Goal: Information Seeking & Learning: Understand process/instructions

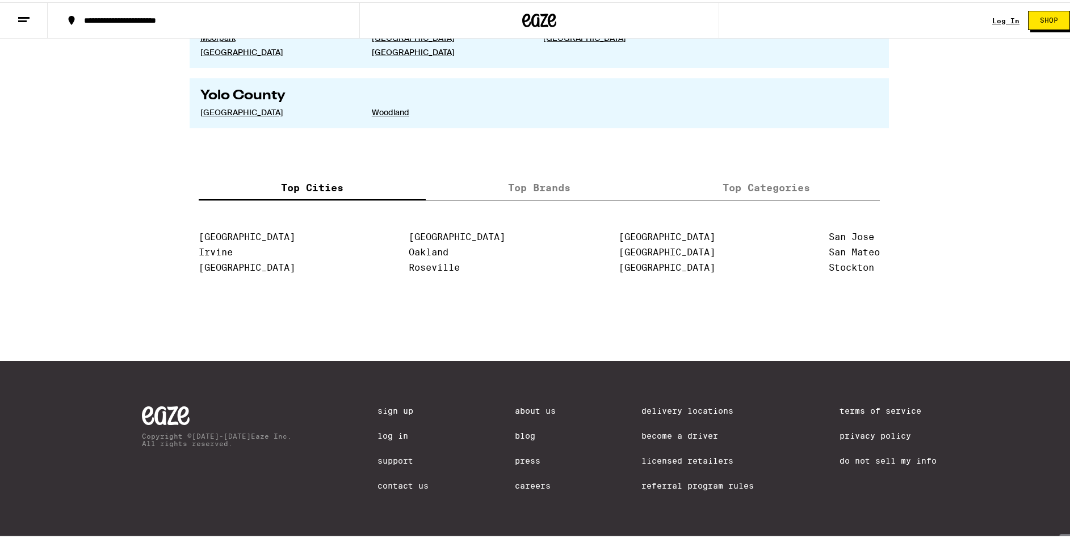
click at [692, 456] on link "Licensed Retailers" at bounding box center [697, 458] width 112 height 9
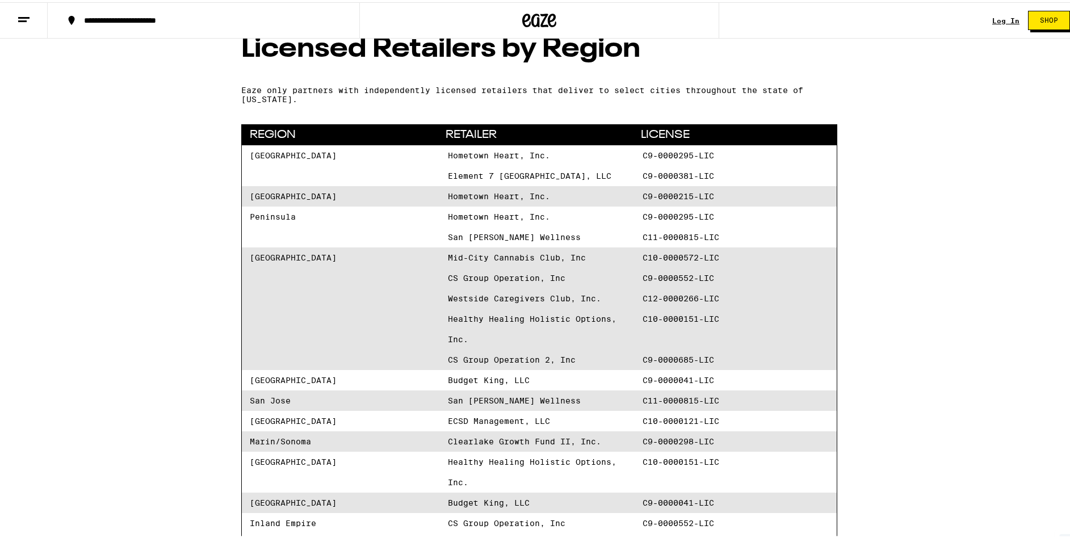
scroll to position [197, 0]
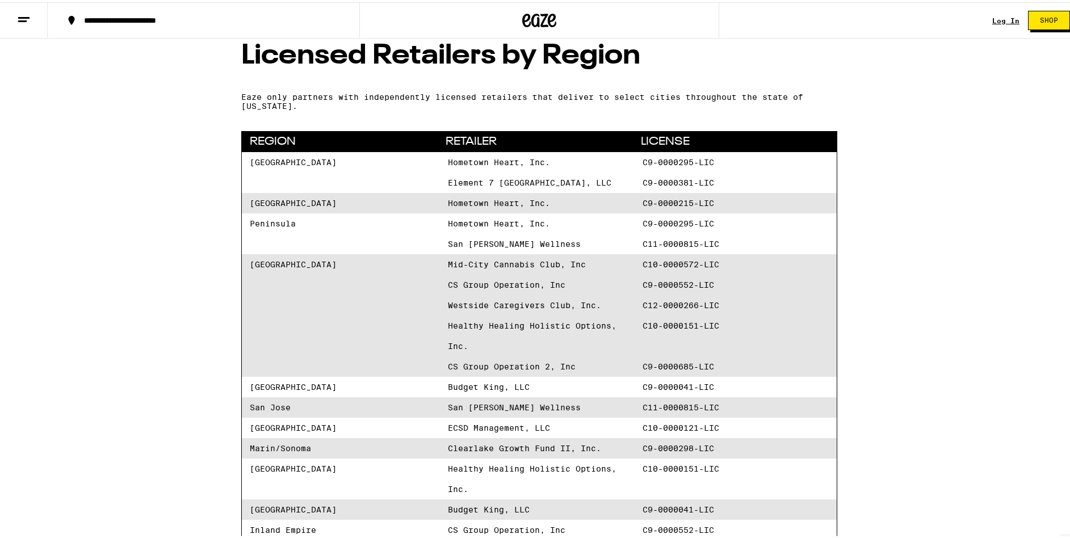
click at [19, 19] on line at bounding box center [22, 19] width 9 height 0
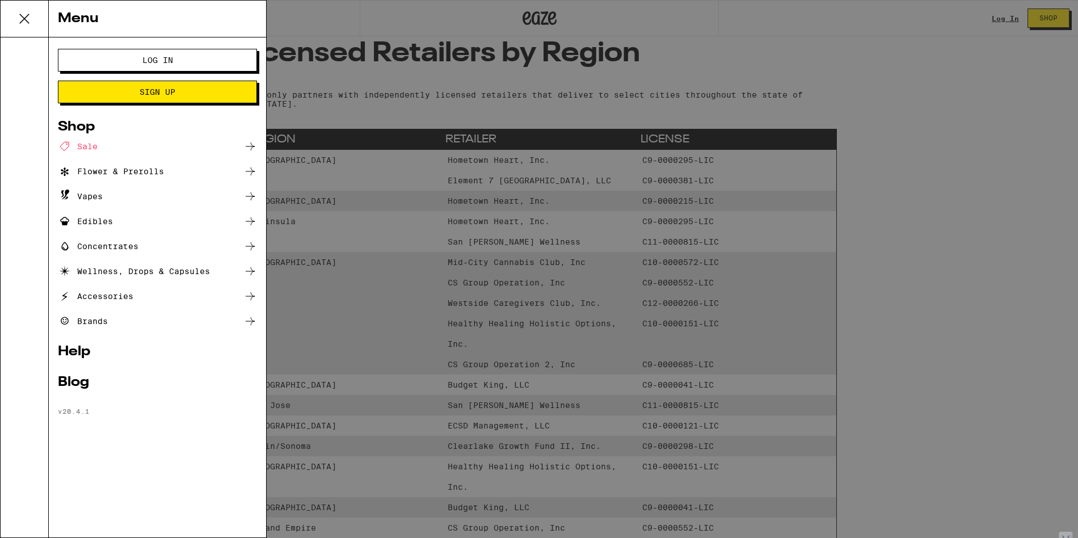
click at [77, 128] on div "Shop" at bounding box center [157, 127] width 199 height 14
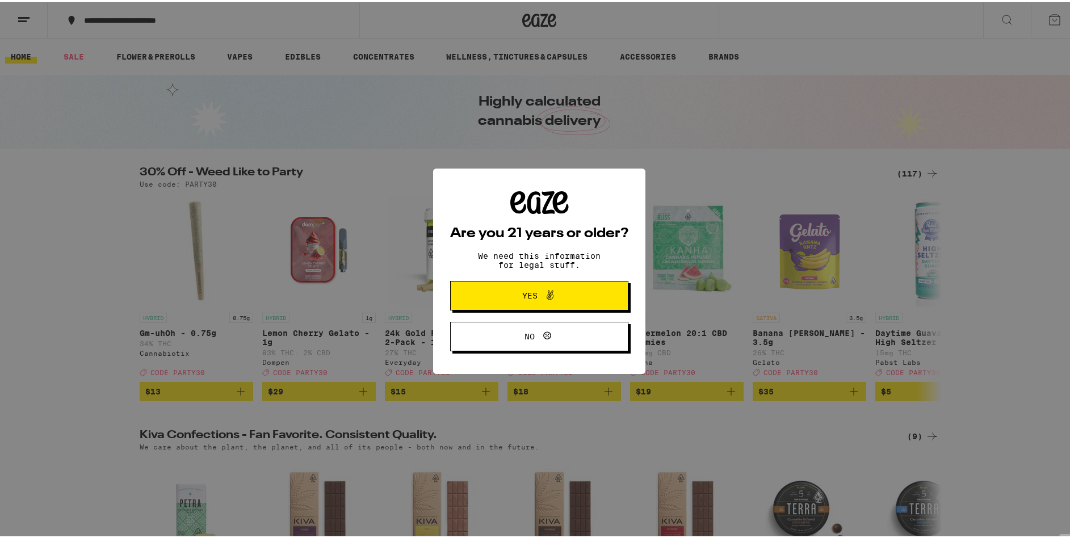
click at [549, 297] on icon at bounding box center [550, 293] width 14 height 14
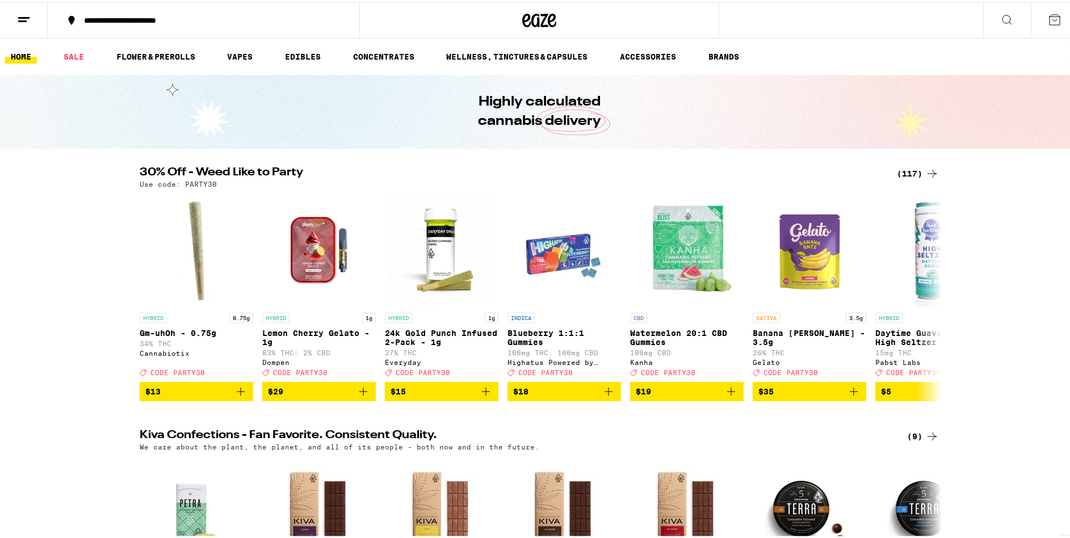
click at [23, 57] on link "HOME" at bounding box center [21, 55] width 32 height 14
click at [28, 11] on icon at bounding box center [24, 18] width 14 height 14
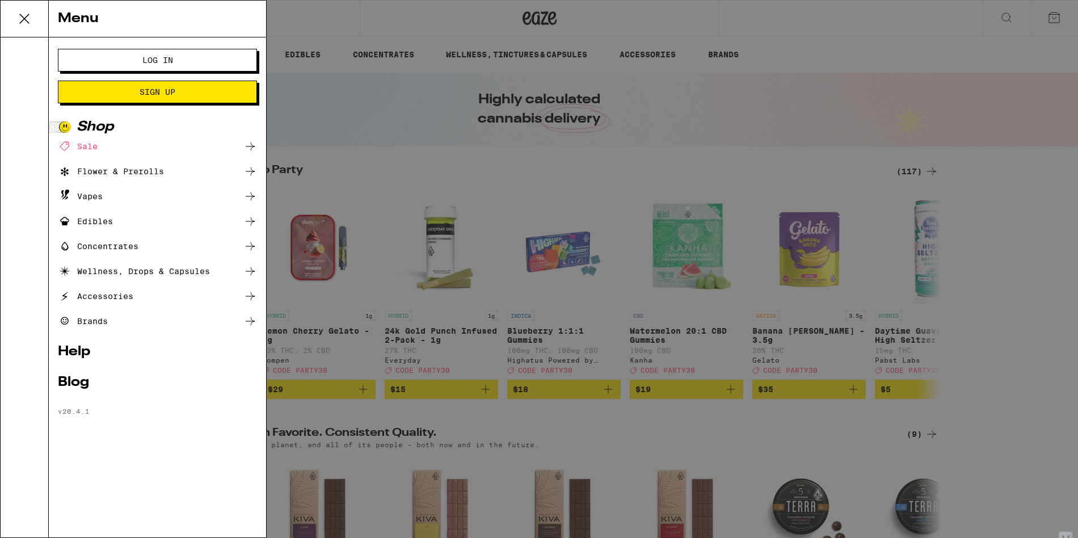
click at [74, 352] on link "Help" at bounding box center [157, 352] width 199 height 14
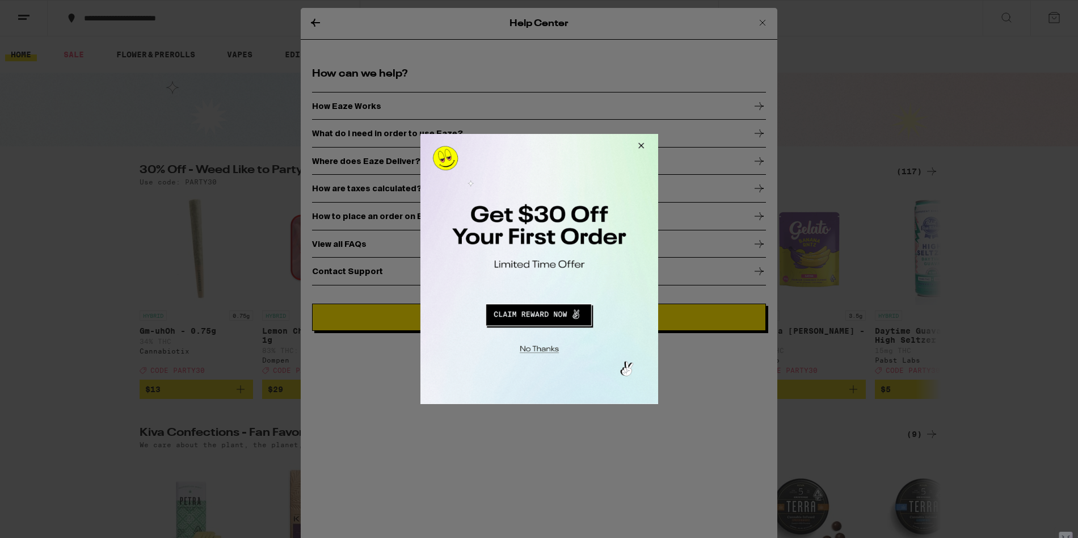
click at [645, 146] on button "Close Modal" at bounding box center [639, 147] width 31 height 27
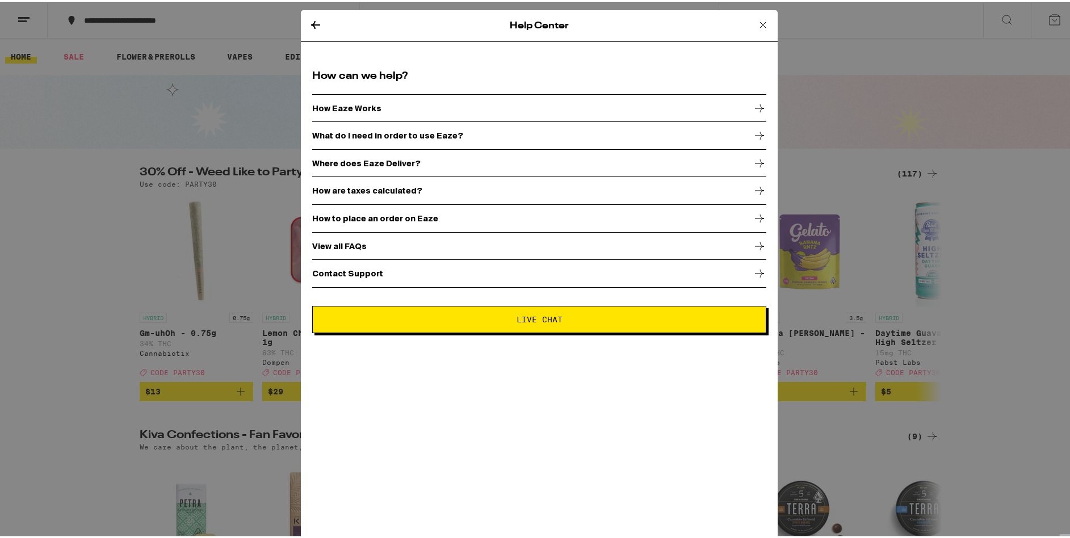
click at [356, 111] on div "How Eaze Works" at bounding box center [539, 106] width 454 height 28
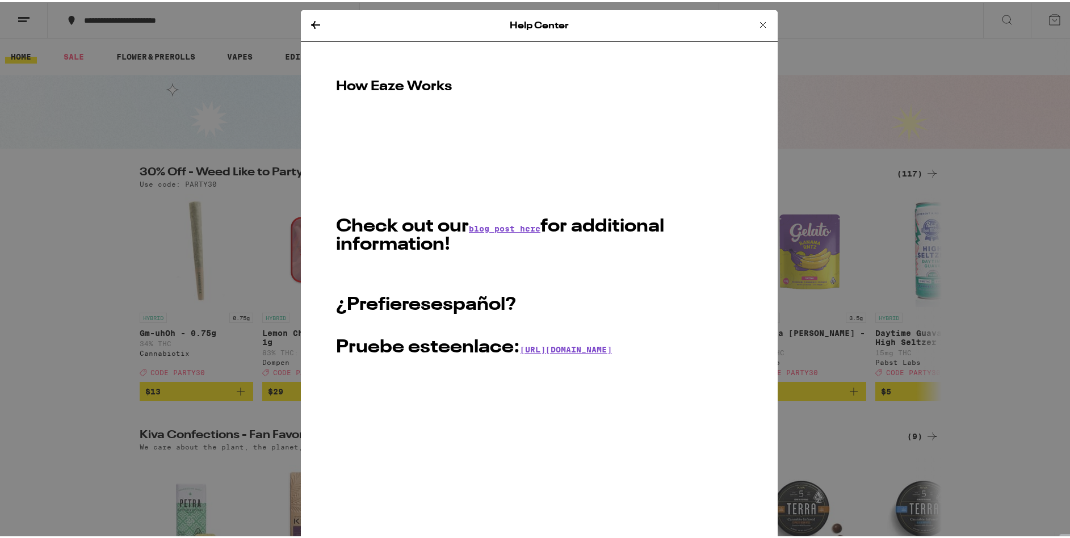
click at [311, 21] on icon at bounding box center [315, 23] width 9 height 8
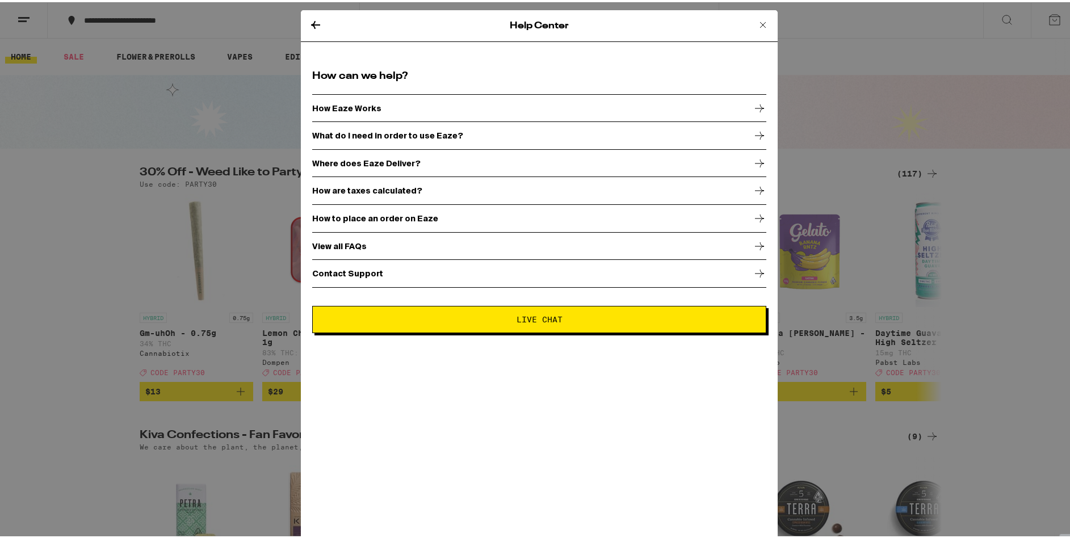
click at [309, 26] on icon at bounding box center [316, 23] width 14 height 14
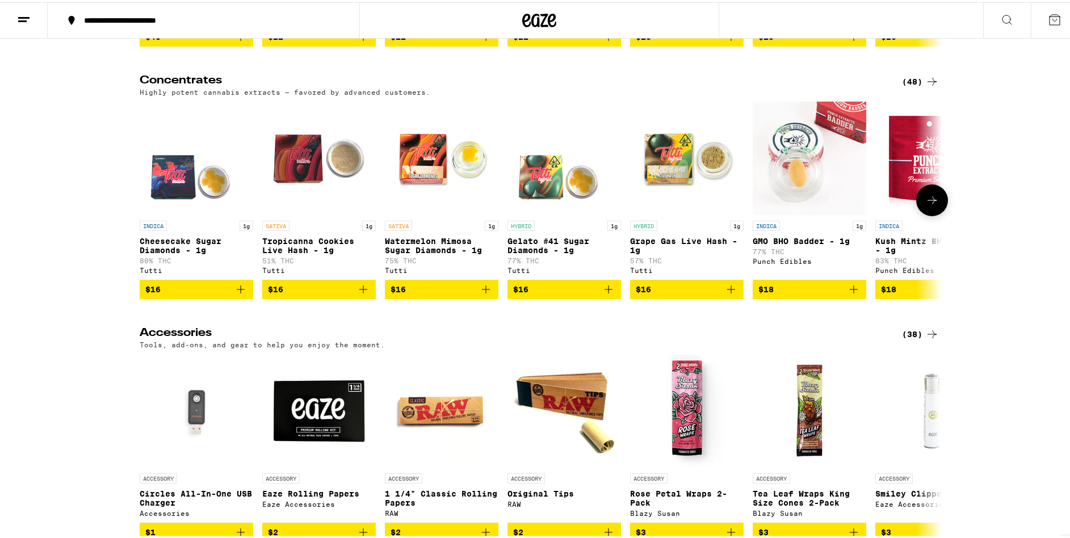
scroll to position [4320, 0]
